Goal: Transaction & Acquisition: Purchase product/service

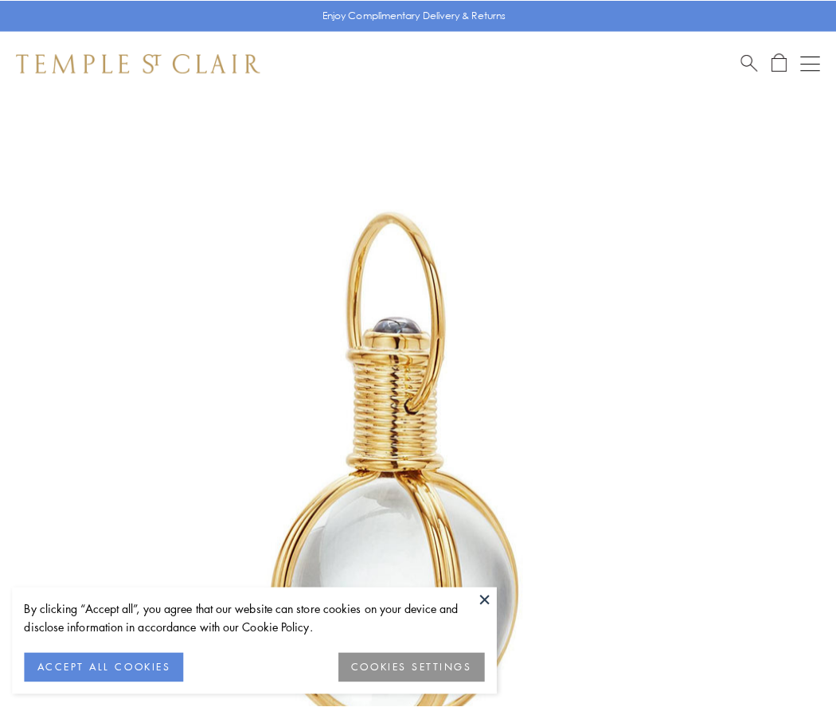
scroll to position [416, 0]
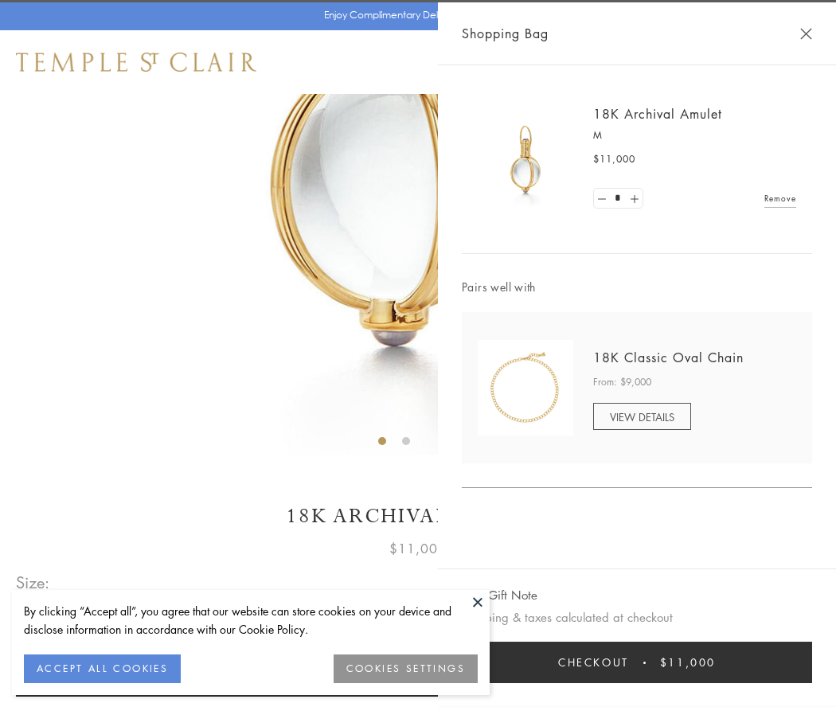
click at [637, 663] on button "Checkout $11,000" at bounding box center [637, 662] width 350 height 41
